Goal: Task Accomplishment & Management: Use online tool/utility

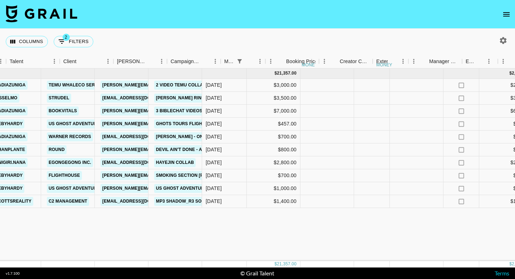
scroll to position [0, 232]
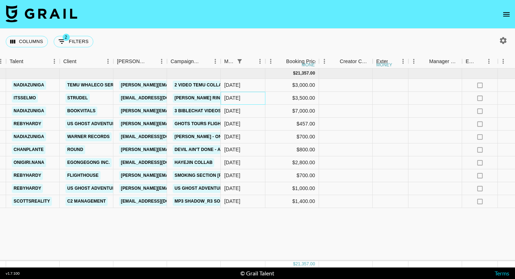
click at [243, 97] on div "[DATE]" at bounding box center [243, 98] width 45 height 13
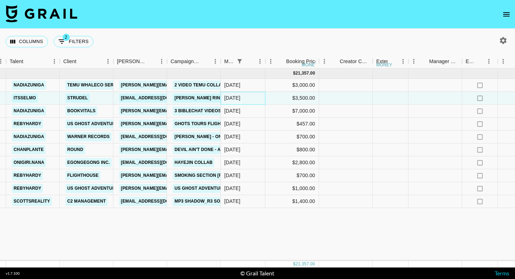
click at [243, 97] on div "[DATE]" at bounding box center [243, 98] width 45 height 13
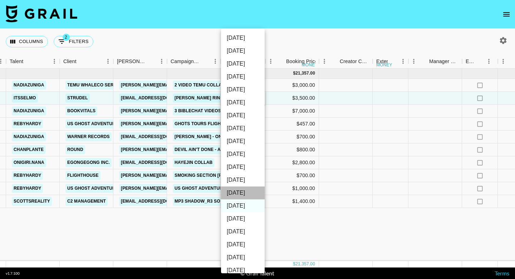
click at [246, 192] on li "[DATE]" at bounding box center [243, 192] width 44 height 13
type input "[DATE]"
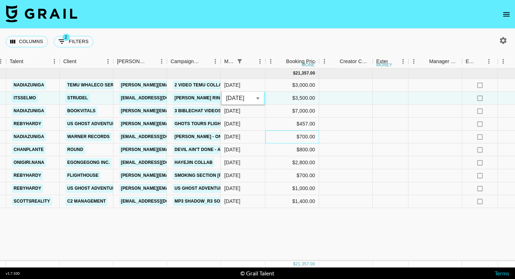
click at [295, 132] on div "$700.00" at bounding box center [293, 136] width 54 height 13
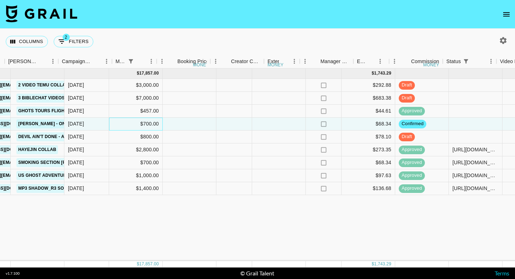
scroll to position [0, 265]
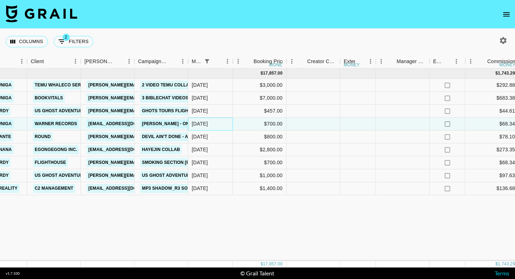
click at [209, 123] on div "[DATE]" at bounding box center [210, 123] width 45 height 13
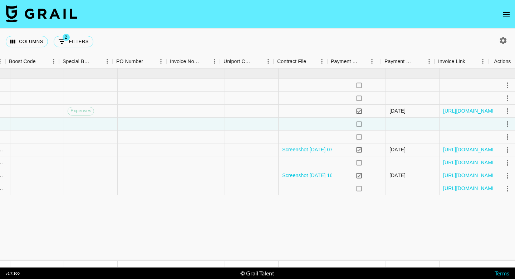
scroll to position [0, 888]
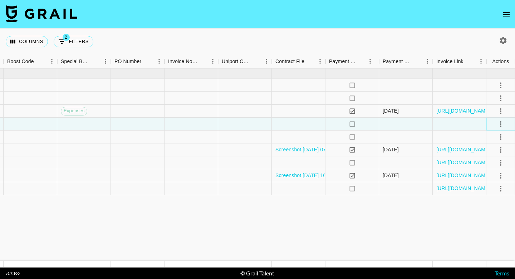
click at [503, 126] on icon "select merge strategy" at bounding box center [501, 124] width 9 height 9
click at [494, 165] on li "Draft Created" at bounding box center [492, 165] width 47 height 13
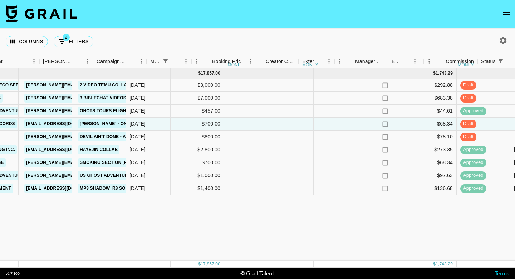
scroll to position [0, 306]
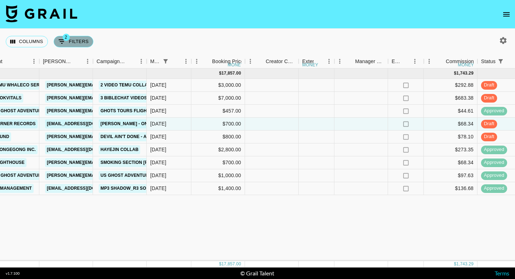
click at [76, 41] on button "2 Filters" at bounding box center [74, 41] width 40 height 11
select select "monthDue2"
select select "isAnyOf"
select select "status"
select select "isNotAnyOf"
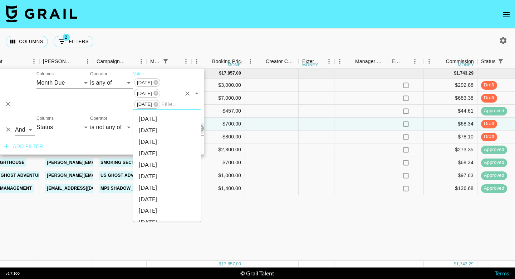
click at [170, 106] on input "Value" at bounding box center [171, 103] width 20 height 11
click at [157, 104] on icon at bounding box center [156, 104] width 6 height 6
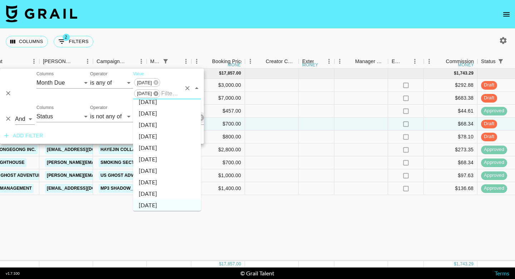
click at [156, 94] on icon at bounding box center [156, 93] width 5 height 5
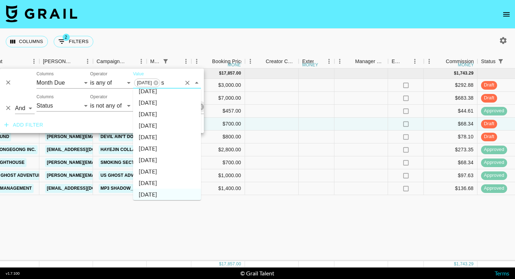
scroll to position [0, 0]
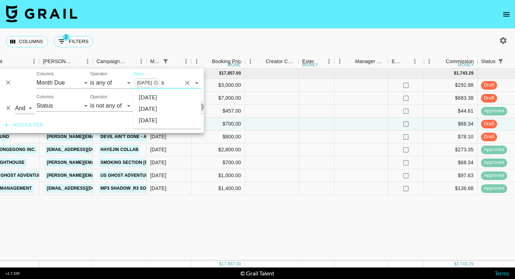
type input "se"
click at [163, 108] on li "[DATE]" at bounding box center [167, 108] width 68 height 11
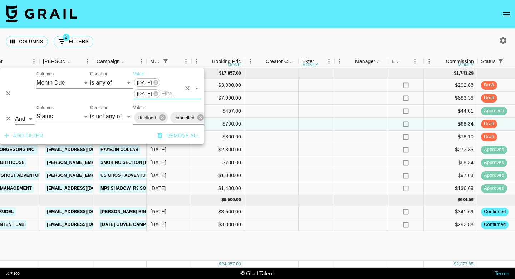
click at [265, 251] on div "[DATE] ( 9 ) $ 17,857.00 $ 1,743.29 G2lavW4BnWveUKDQrAFs rec8zgBsa7MUhf8wg nadi…" at bounding box center [395, 164] width 1403 height 192
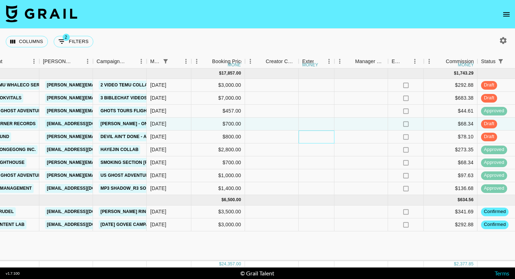
click at [319, 136] on div at bounding box center [317, 136] width 36 height 13
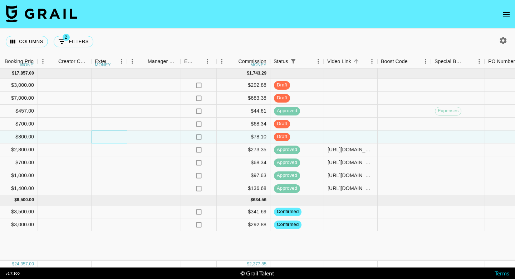
scroll to position [0, 520]
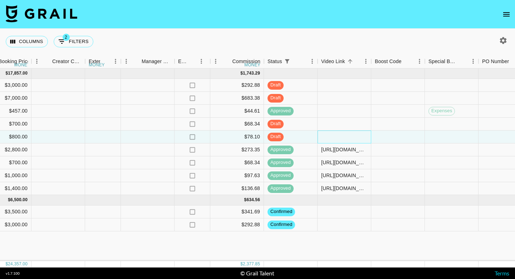
click at [323, 135] on div at bounding box center [345, 136] width 54 height 13
type input "[URL][DOMAIN_NAME]"
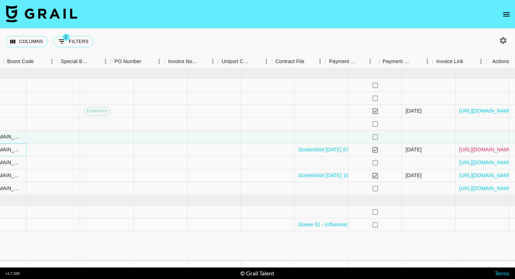
scroll to position [0, 888]
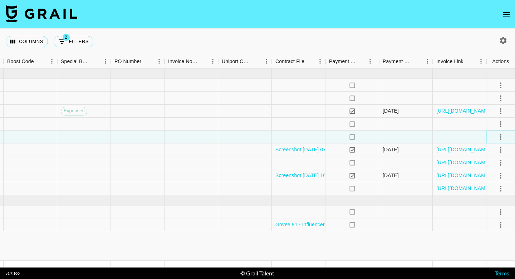
click at [498, 135] on icon "select merge strategy" at bounding box center [501, 136] width 9 height 9
click at [483, 201] on div "Approve" at bounding box center [486, 203] width 22 height 9
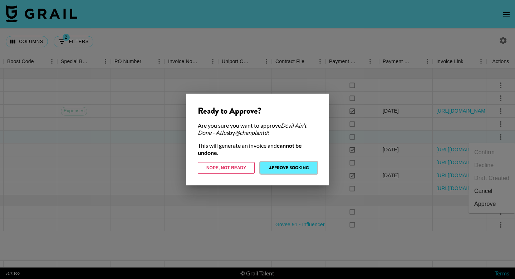
click at [299, 168] on button "Approve Booking" at bounding box center [289, 167] width 57 height 11
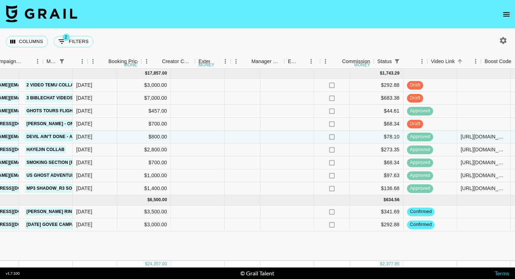
scroll to position [0, 362]
